Goal: Task Accomplishment & Management: Manage account settings

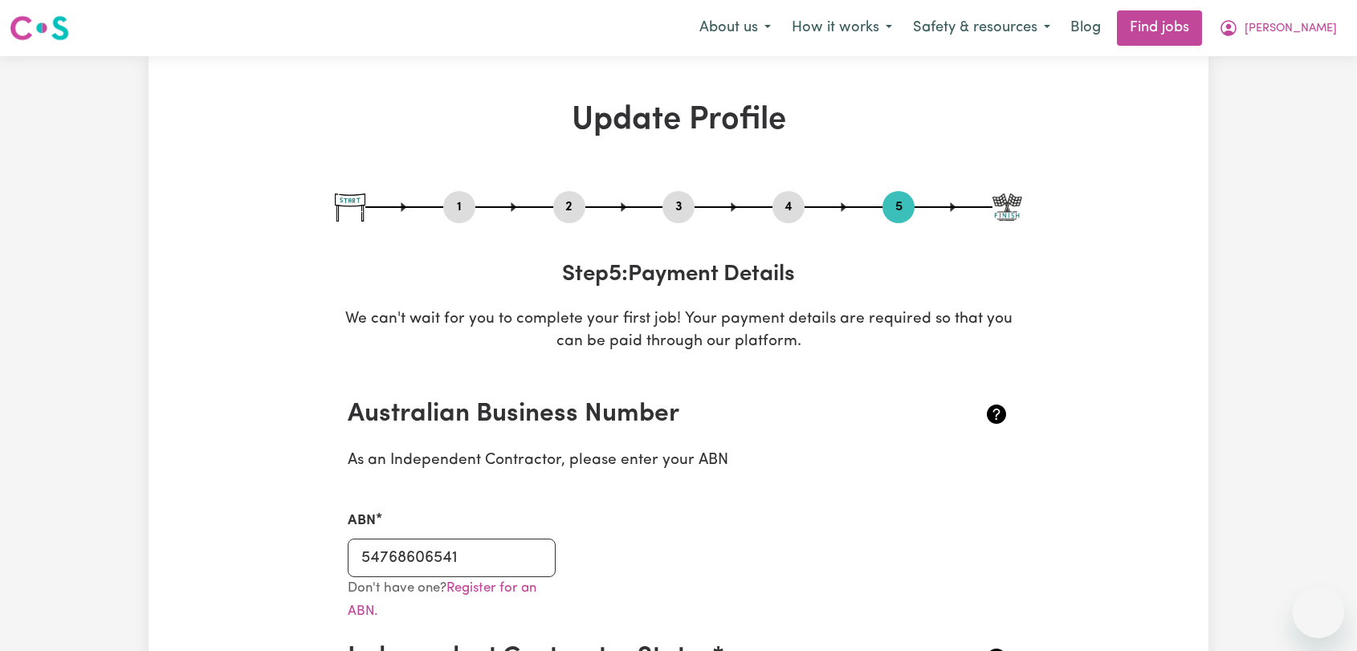
select select "I am providing services by being employed by an organisation"
click at [1324, 39] on button "[PERSON_NAME]" at bounding box center [1278, 28] width 139 height 34
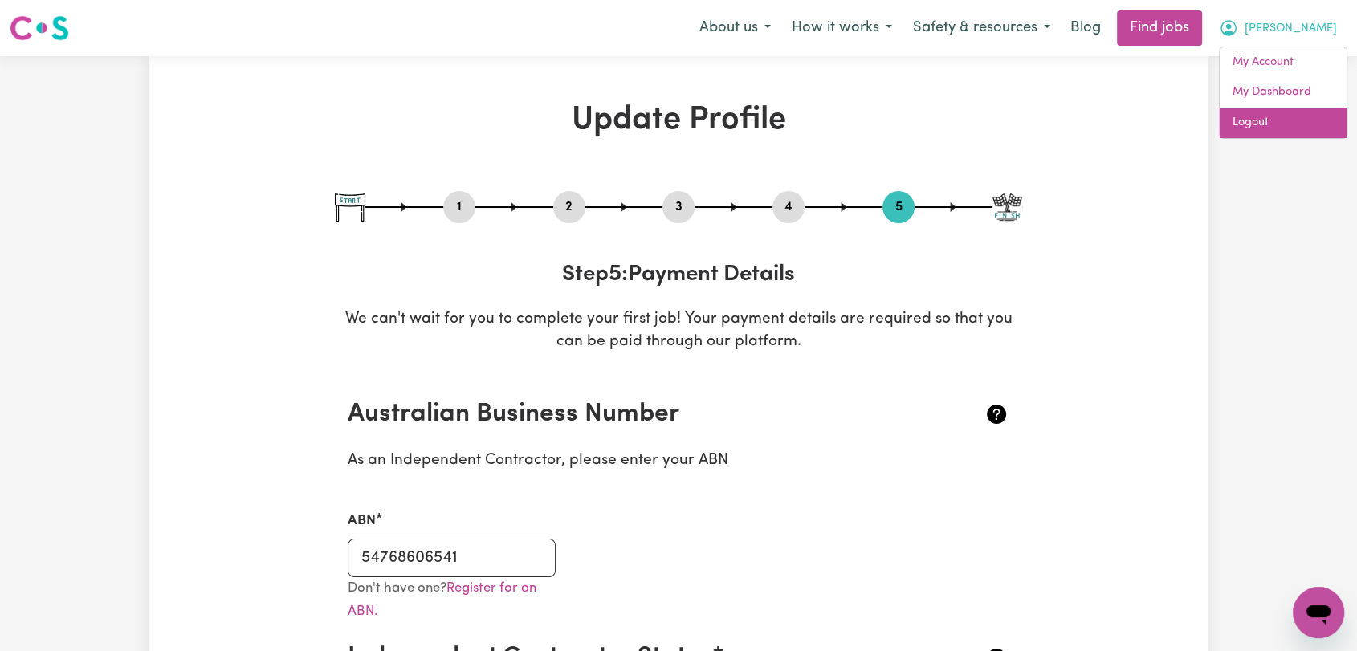
click at [1291, 117] on link "Logout" at bounding box center [1283, 123] width 127 height 31
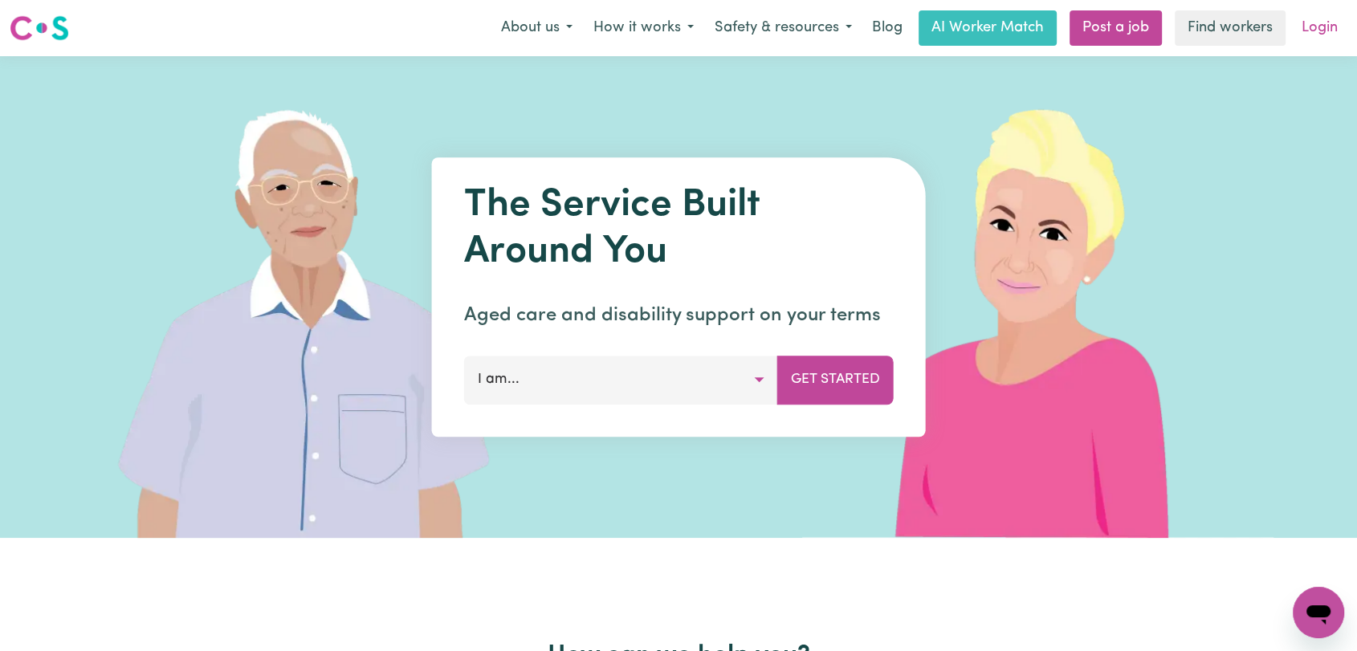
click at [1339, 31] on link "Login" at bounding box center [1319, 27] width 55 height 35
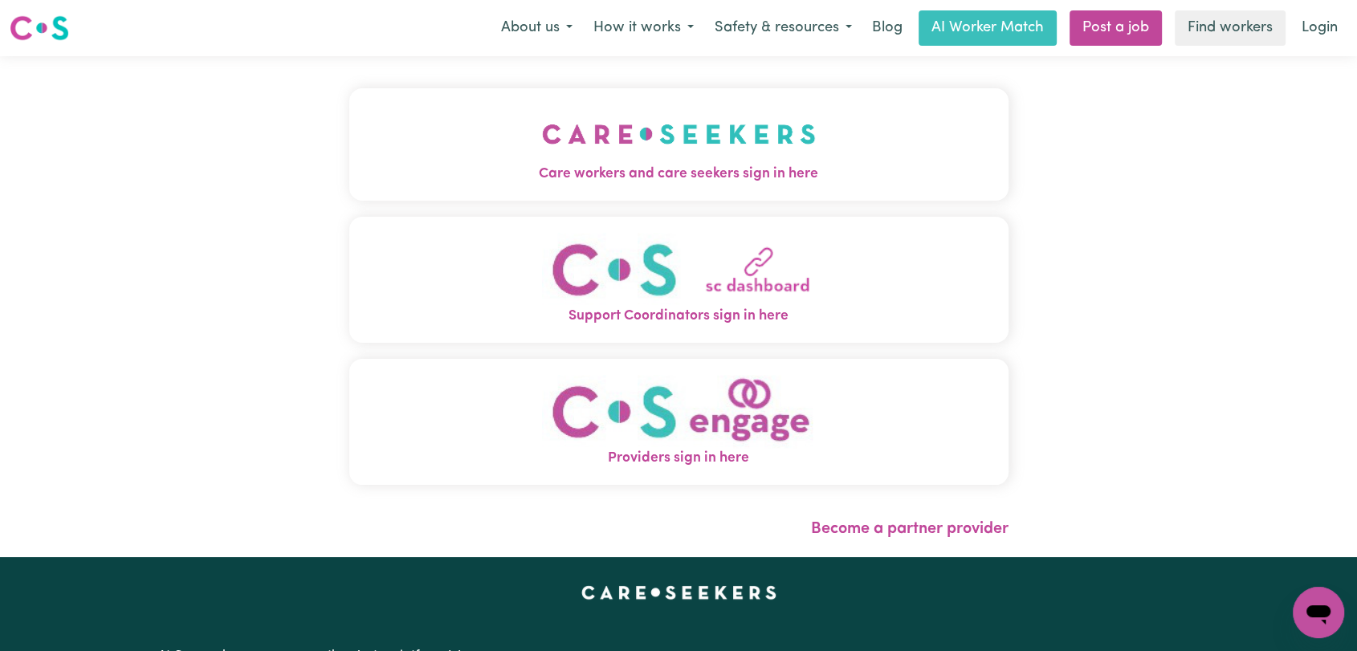
click at [739, 115] on img "Care workers and care seekers sign in here" at bounding box center [679, 133] width 274 height 59
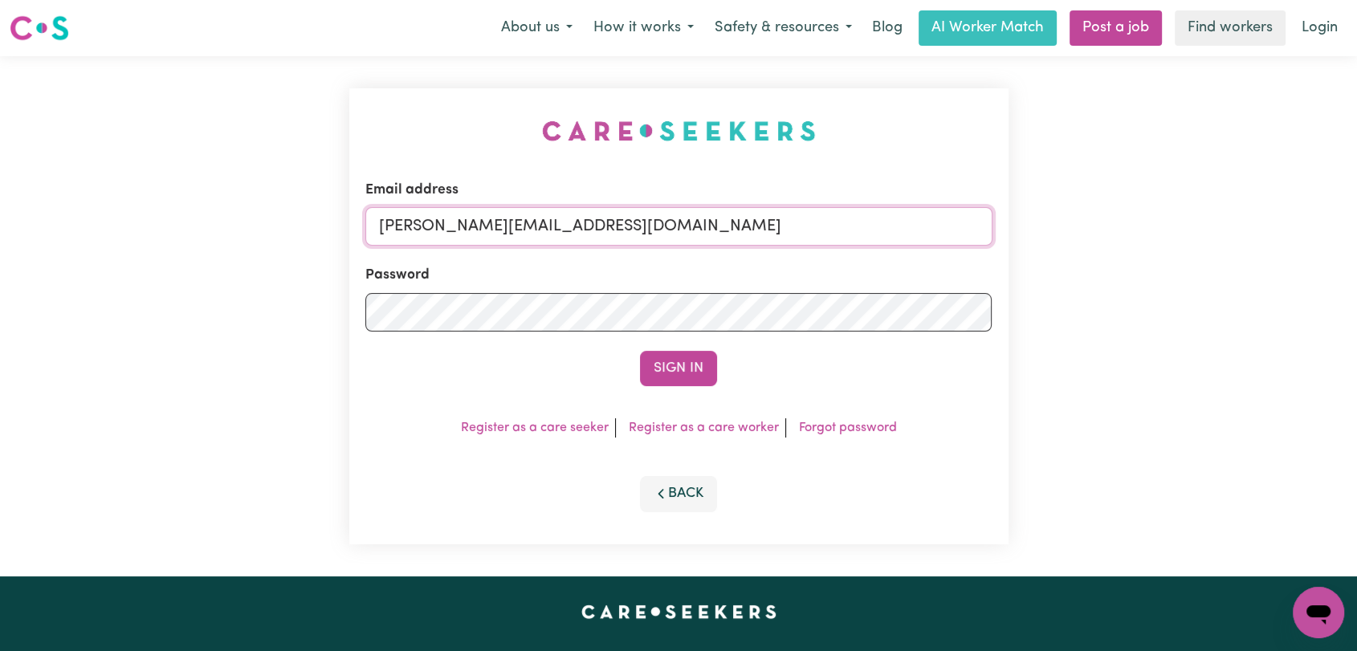
click at [661, 242] on input "[PERSON_NAME][EMAIL_ADDRESS][DOMAIN_NAME]" at bounding box center [678, 226] width 627 height 39
drag, startPoint x: 465, startPoint y: 226, endPoint x: 749, endPoint y: 223, distance: 283.5
click at [749, 223] on input "Superuser~[EMAIL_ADDRESS][DOMAIN_NAME]" at bounding box center [678, 226] width 627 height 39
type input "Superuser~[EMAIL_ADDRESS][DOMAIN_NAME]"
click at [674, 365] on button "Sign In" at bounding box center [678, 368] width 77 height 35
